Goal: Book appointment/travel/reservation

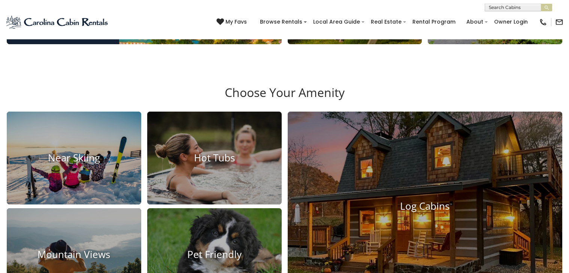
scroll to position [479, 0]
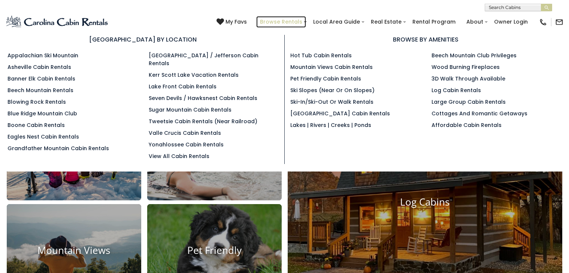
click at [270, 19] on link "Browse Rentals" at bounding box center [281, 22] width 50 height 12
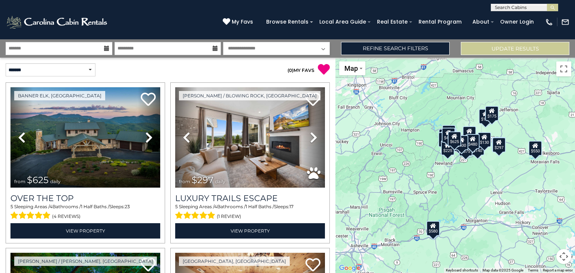
scroll to position [193, 0]
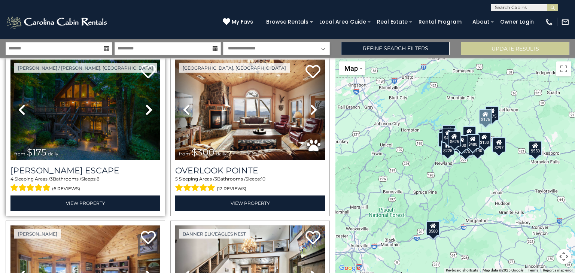
click at [16, 80] on link "Previous" at bounding box center [21, 110] width 22 height 100
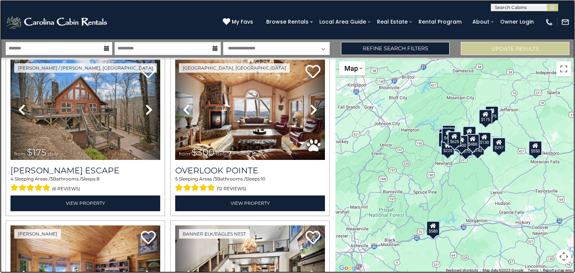
click at [105, 179] on link at bounding box center [287, 136] width 575 height 273
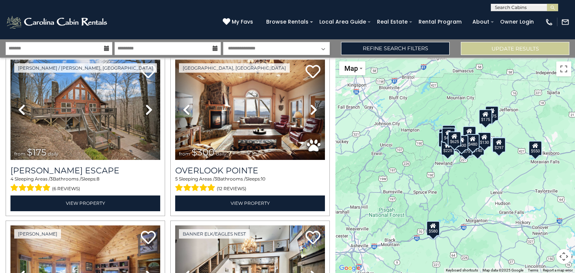
scroll to position [30, 0]
